Goal: Check status

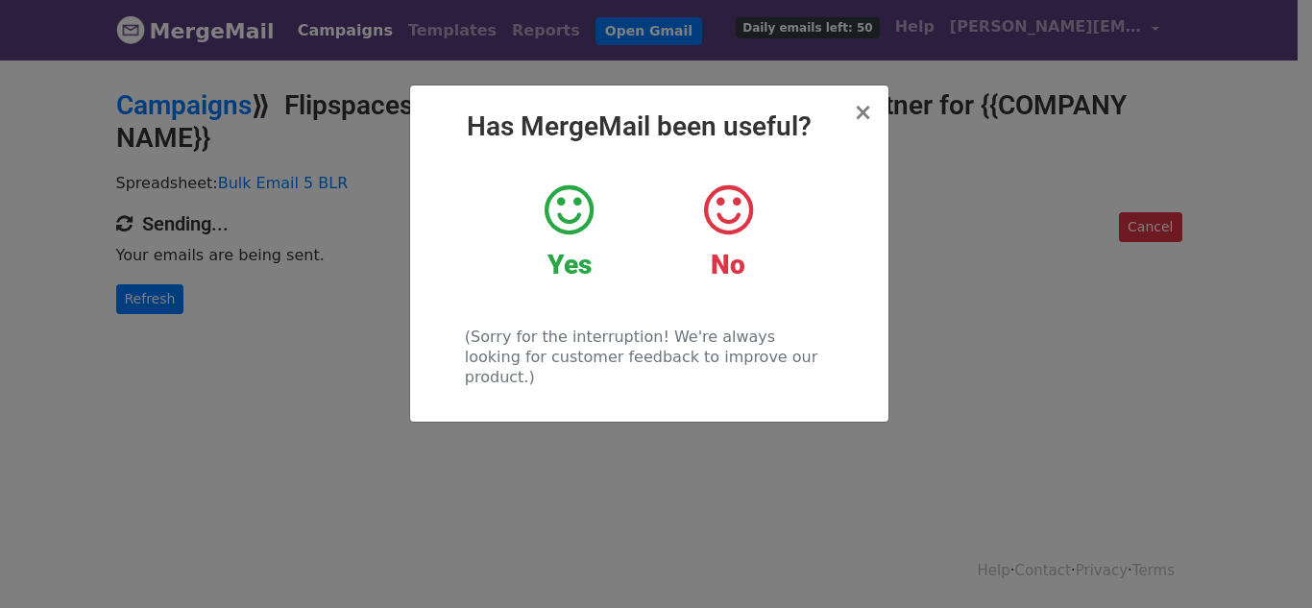
click at [577, 235] on icon at bounding box center [568, 210] width 49 height 58
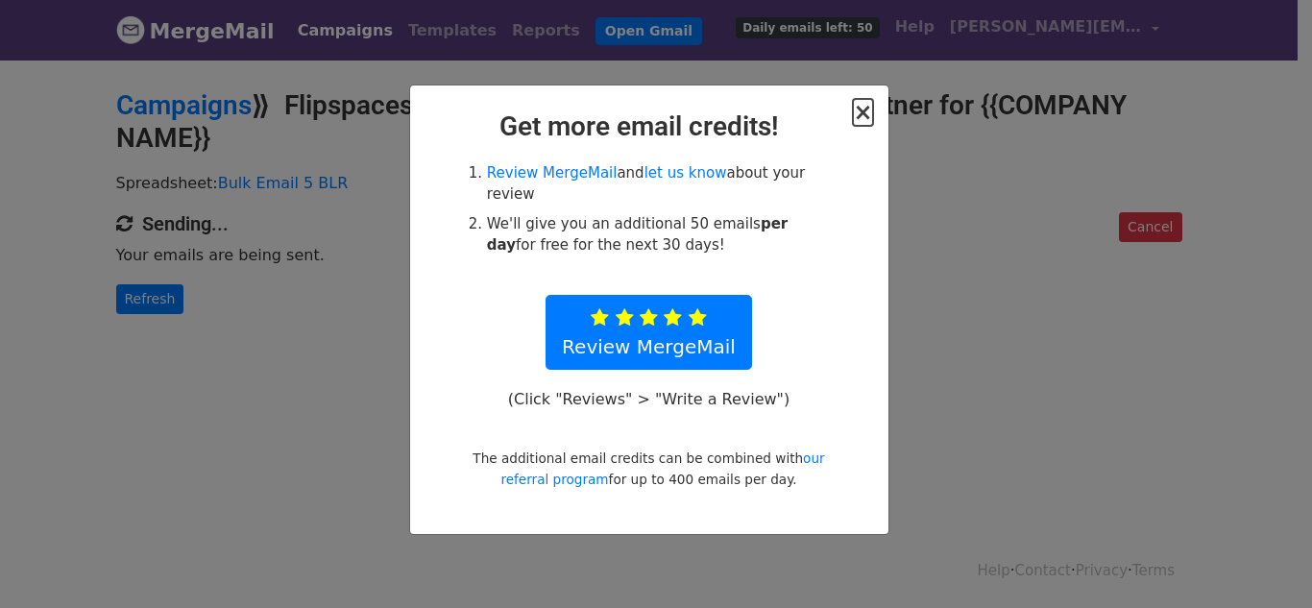
click at [857, 118] on span "×" at bounding box center [862, 112] width 19 height 27
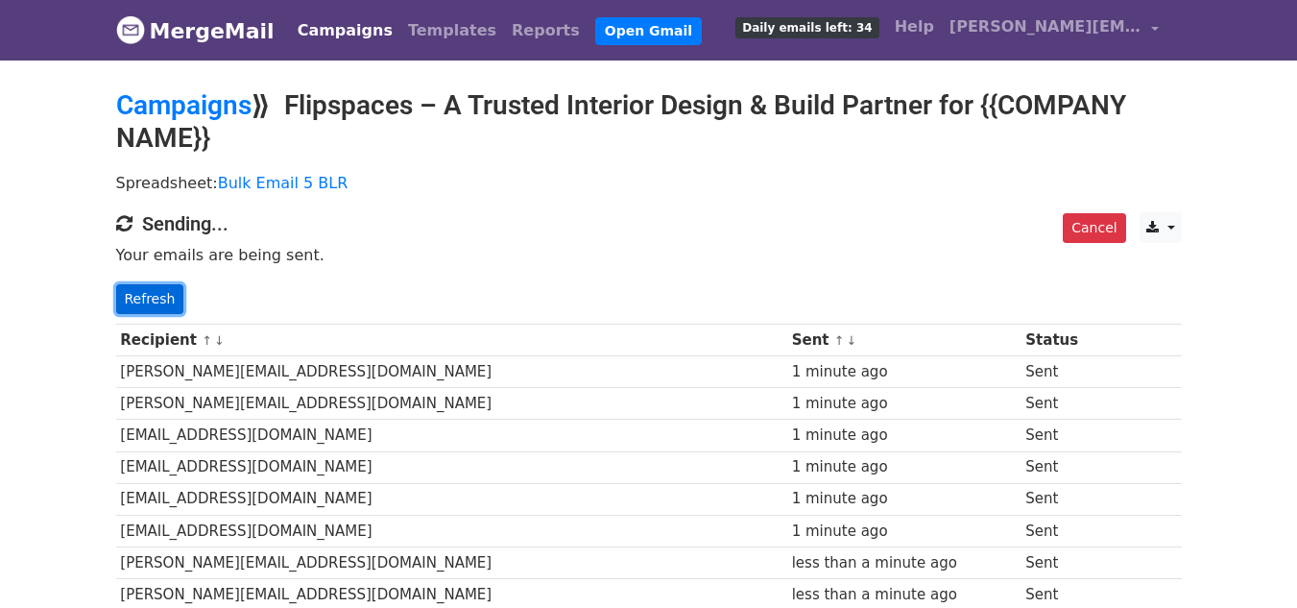
click at [163, 292] on link "Refresh" at bounding box center [150, 299] width 68 height 30
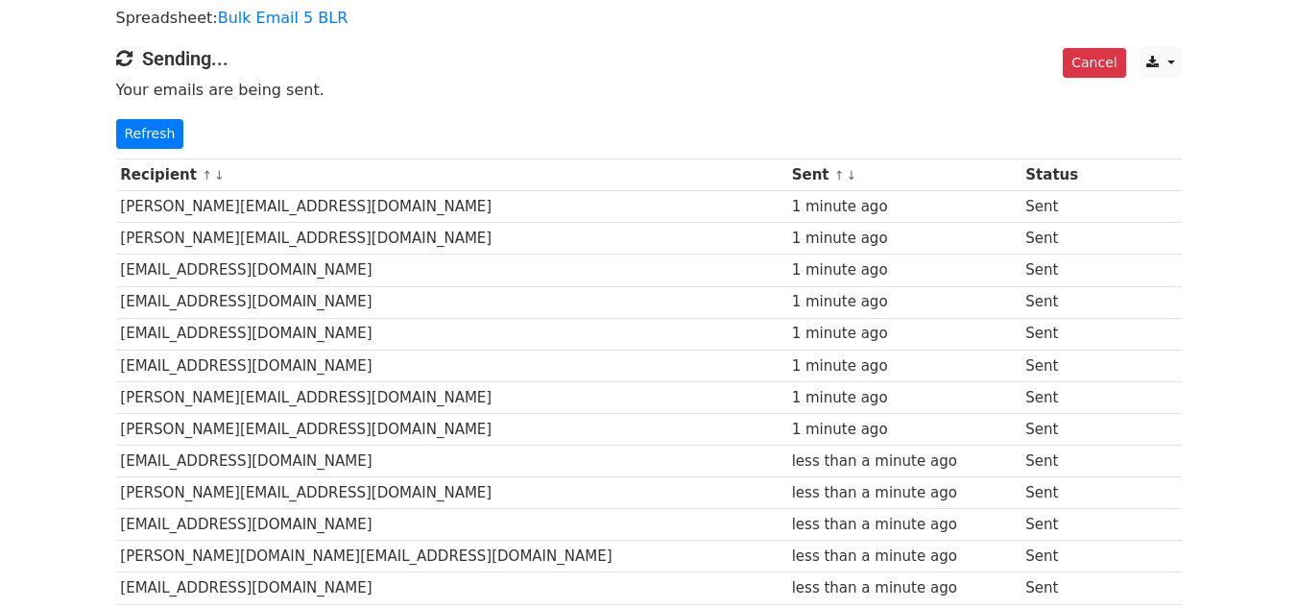
scroll to position [156, 0]
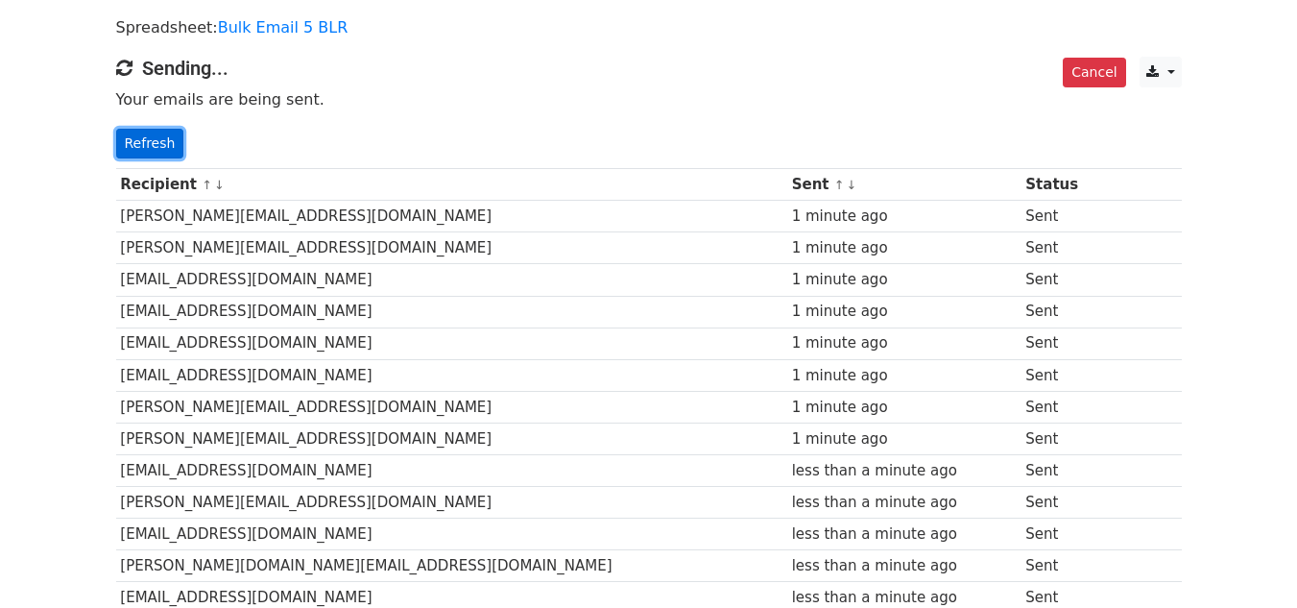
click at [146, 145] on link "Refresh" at bounding box center [150, 144] width 68 height 30
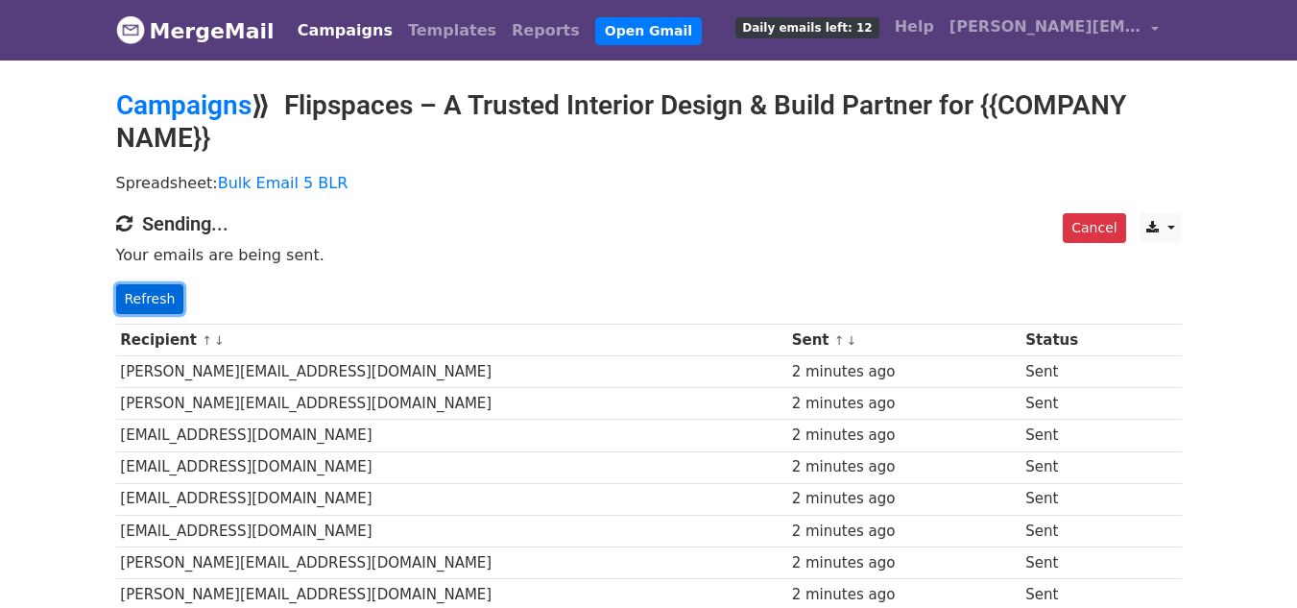
click at [154, 296] on link "Refresh" at bounding box center [150, 299] width 68 height 30
